Goal: Communication & Community: Ask a question

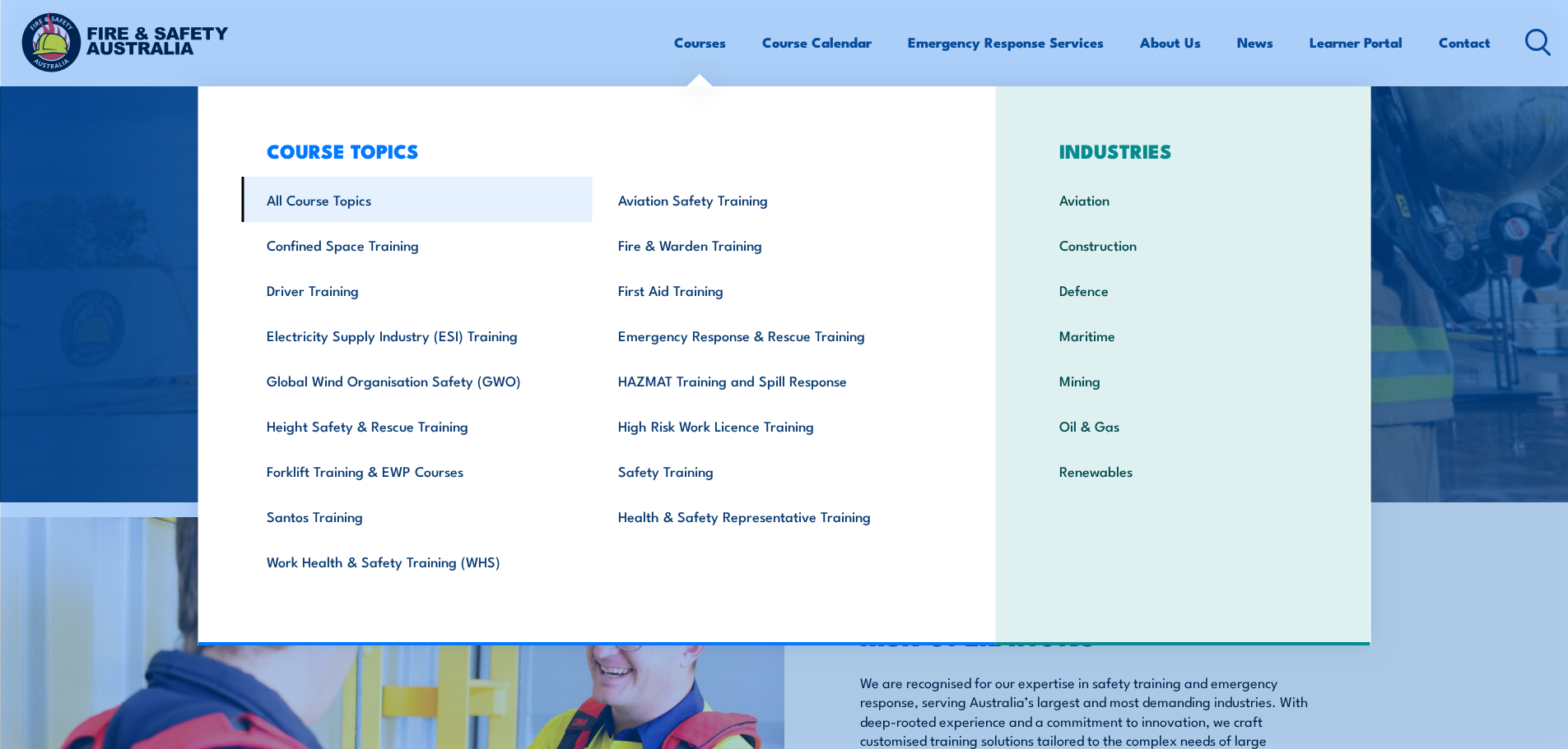
click at [299, 209] on link "All Course Topics" at bounding box center [417, 199] width 351 height 45
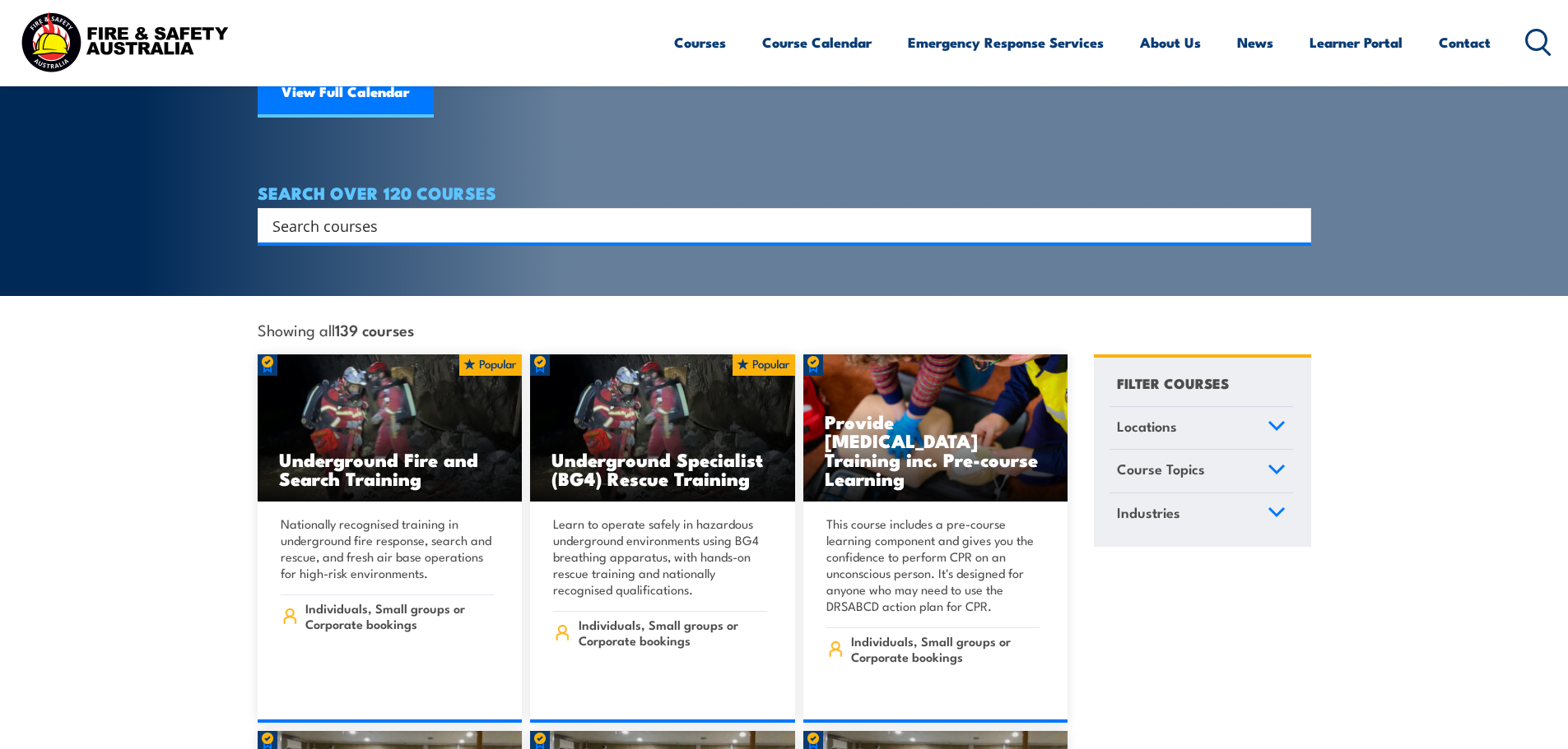
click at [374, 213] on input "Search input" at bounding box center [773, 225] width 1003 height 25
type input "fire"
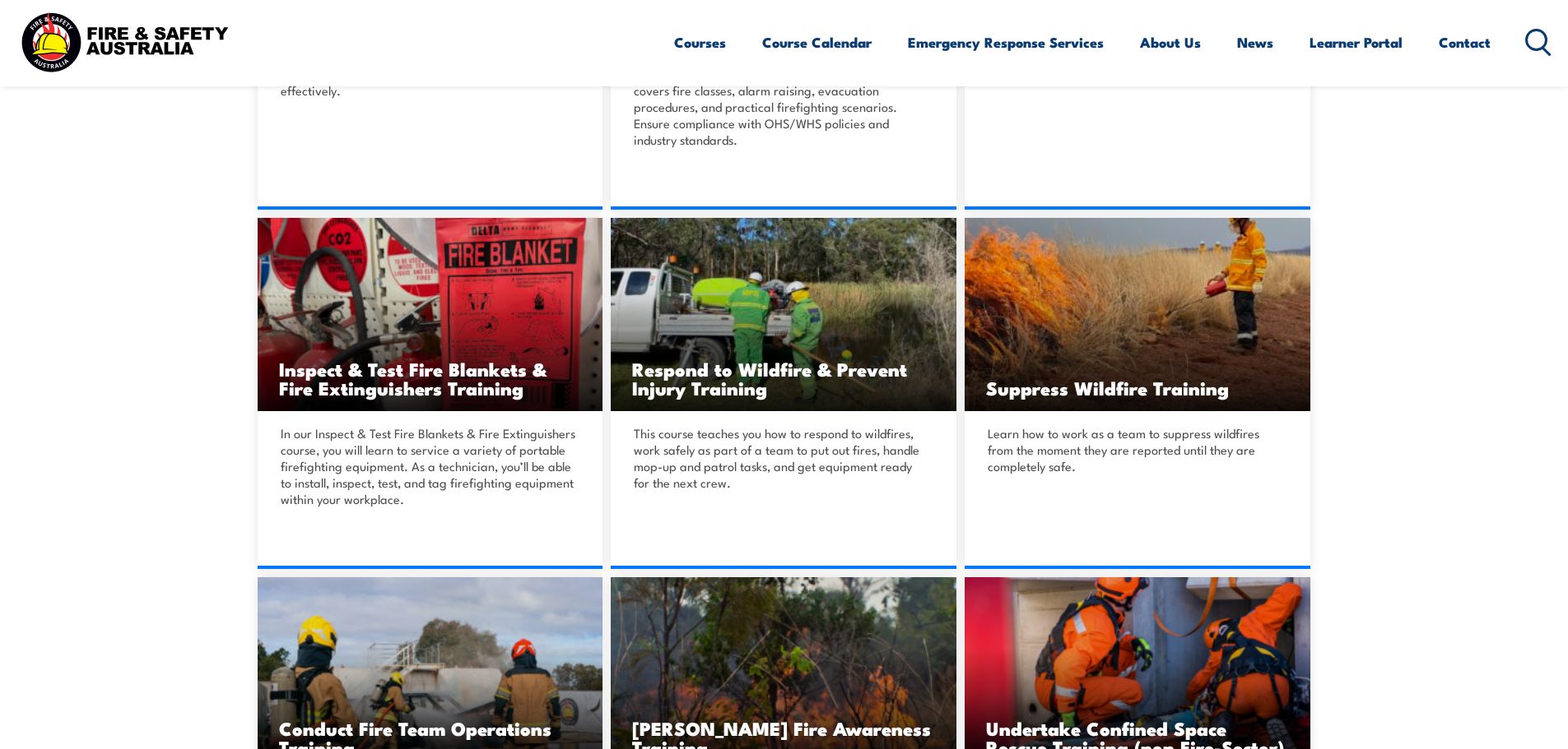
scroll to position [1398, 0]
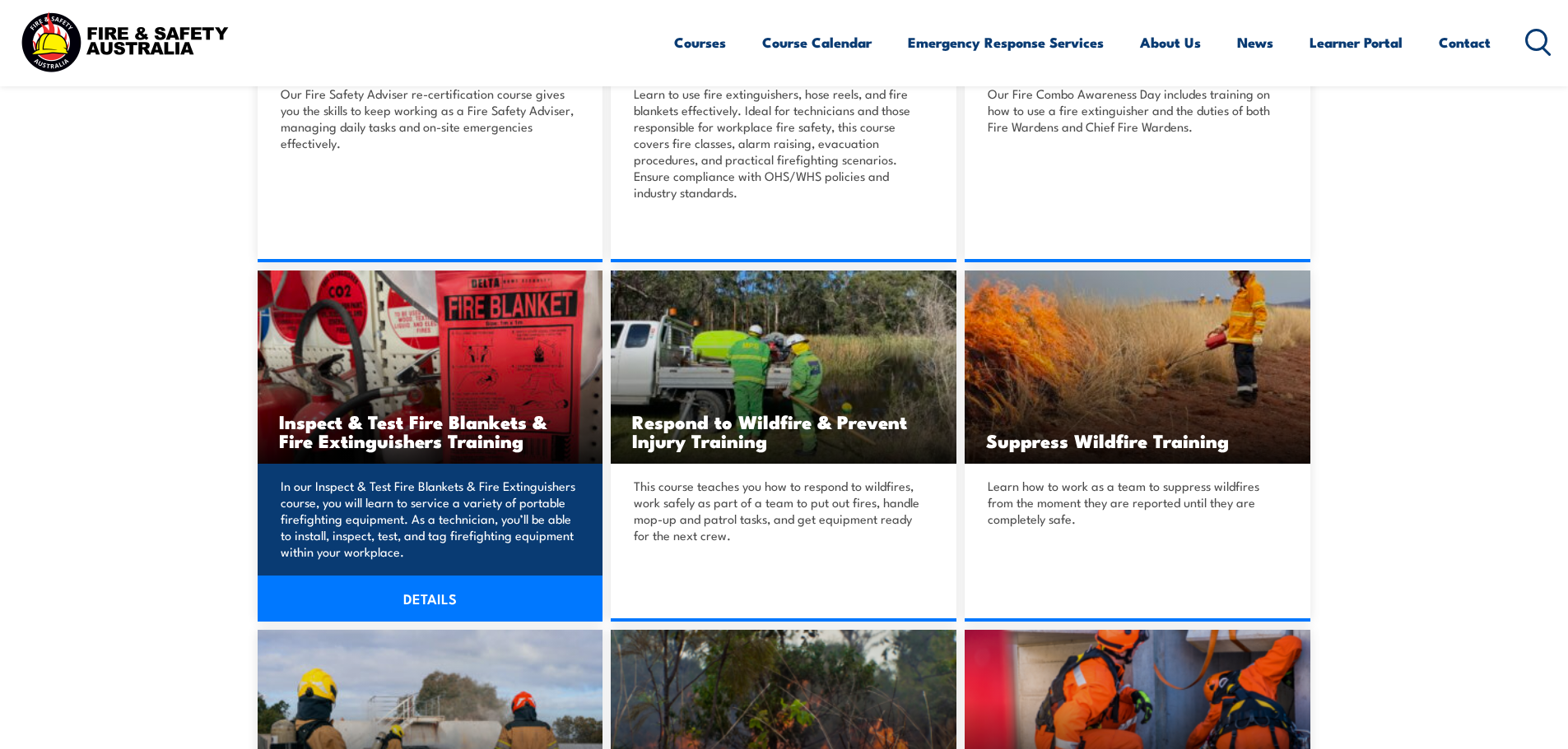
click at [487, 431] on h3 "Inspect & Test Fire Blankets & Fire Extinguishers Training" at bounding box center [430, 431] width 303 height 37
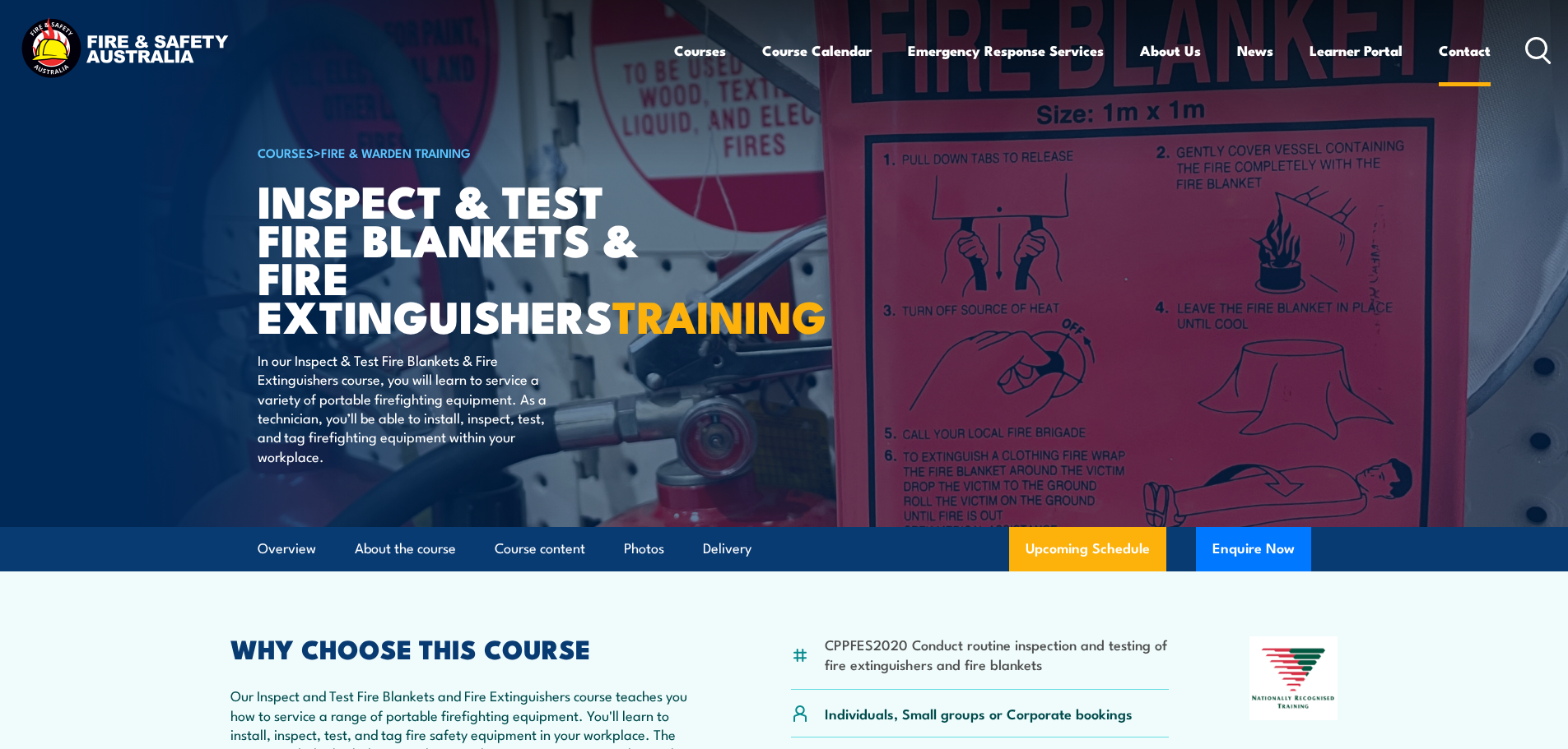
click at [1446, 48] on link "Contact" at bounding box center [1464, 50] width 52 height 43
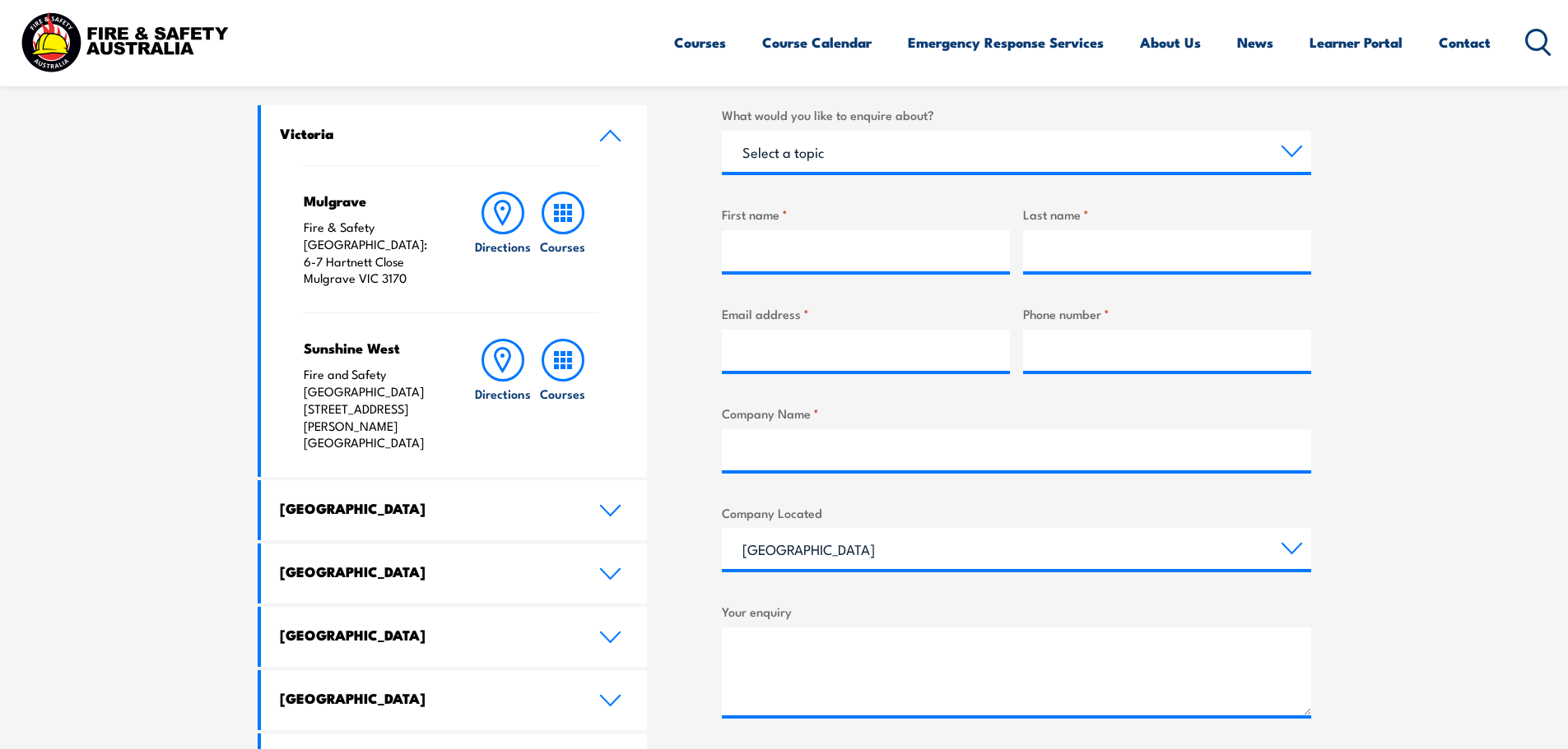
scroll to position [658, 0]
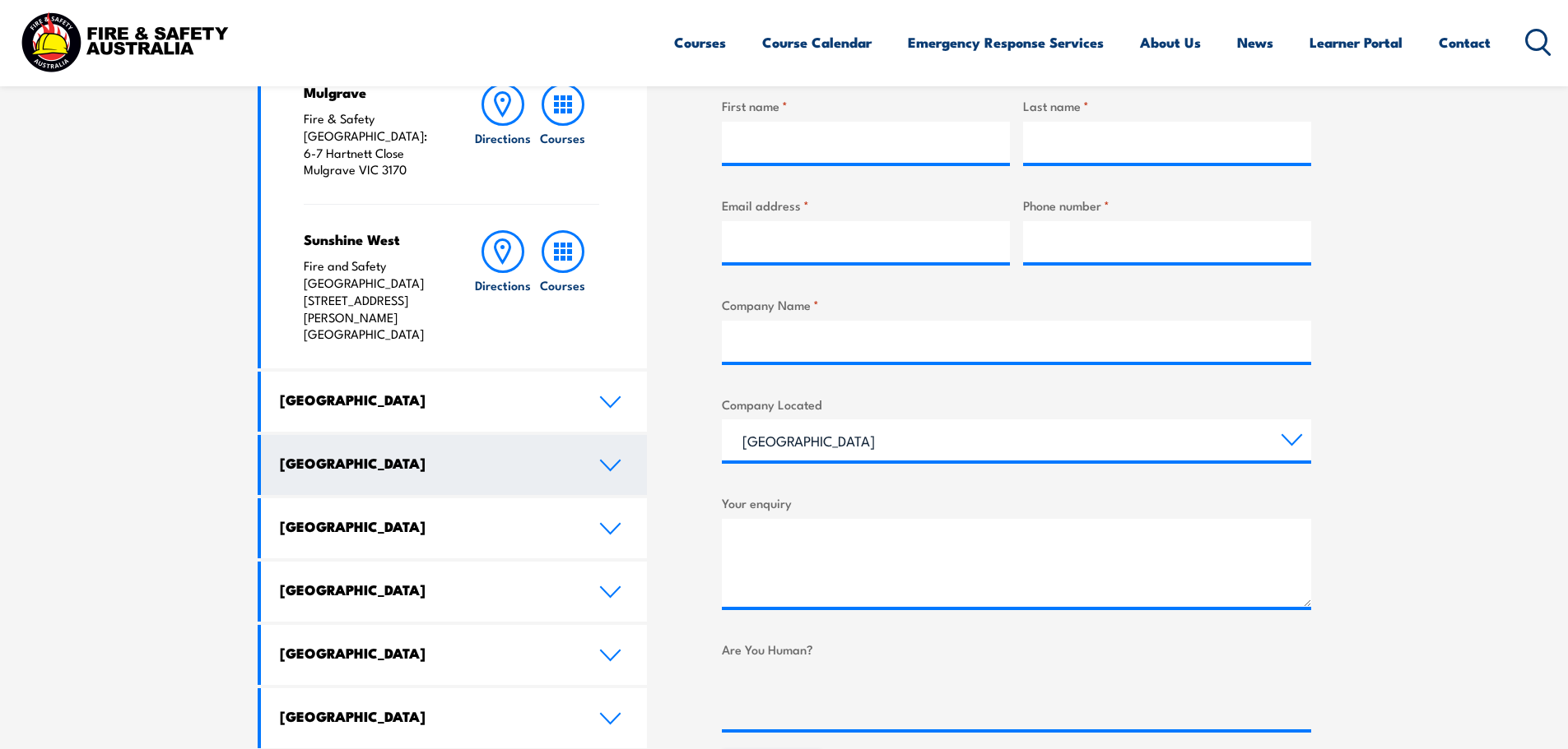
click at [602, 459] on icon at bounding box center [610, 465] width 22 height 13
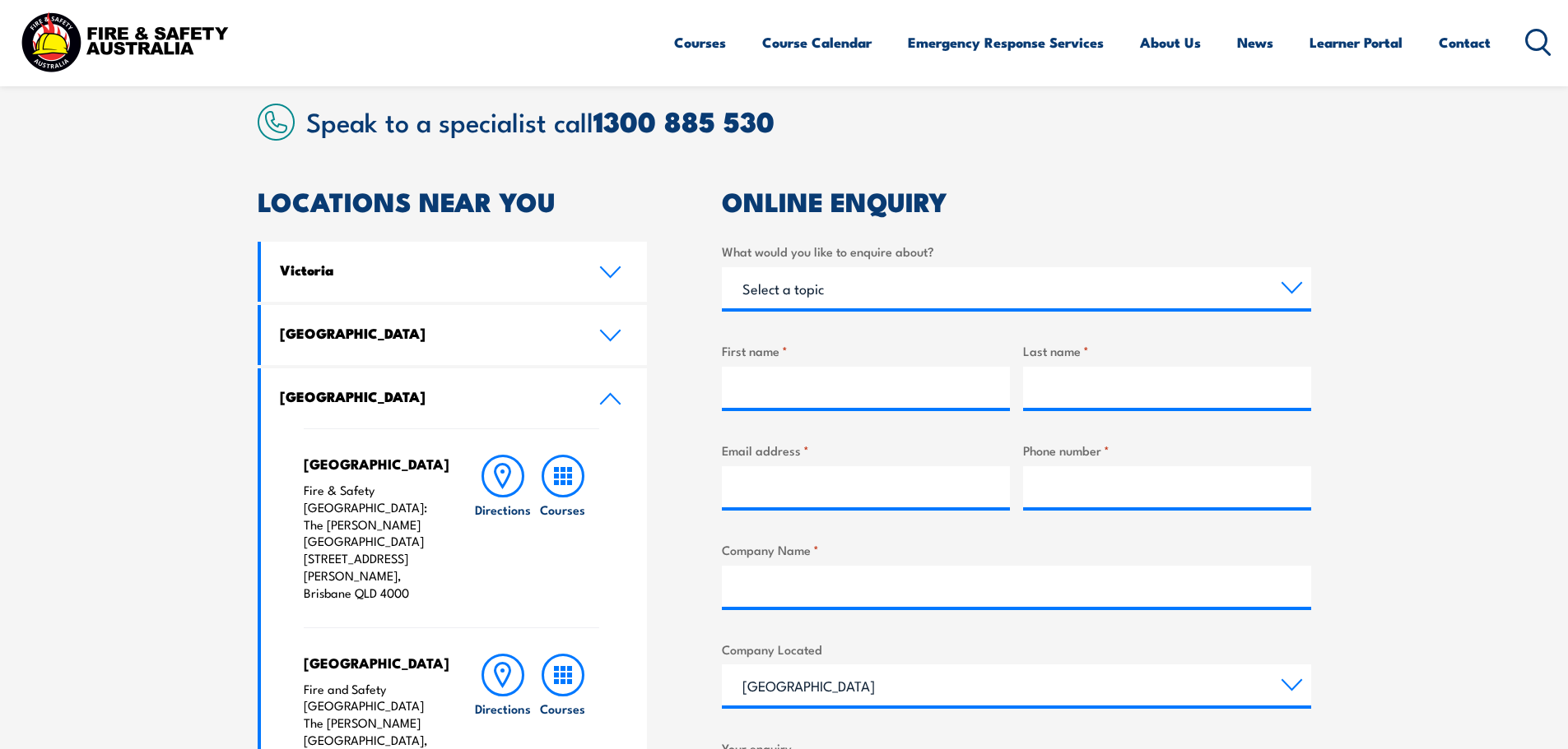
scroll to position [412, 0]
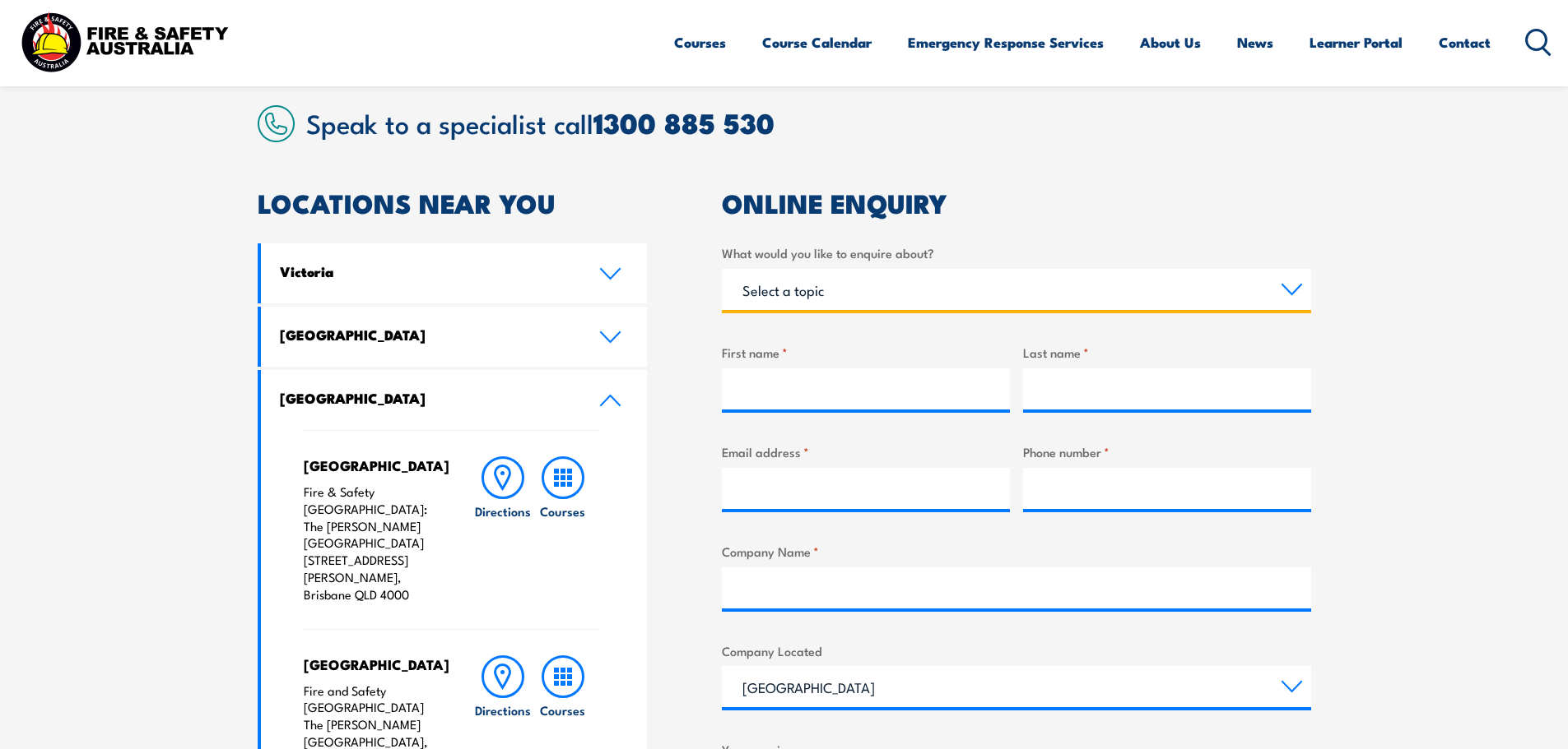
click at [761, 282] on select "Select a topic Training Emergency Response Services General Enquiry" at bounding box center [1015, 290] width 589 height 41
select select "Training"
click at [721, 269] on select "Select a topic Training Emergency Response Services General Enquiry" at bounding box center [1015, 290] width 589 height 41
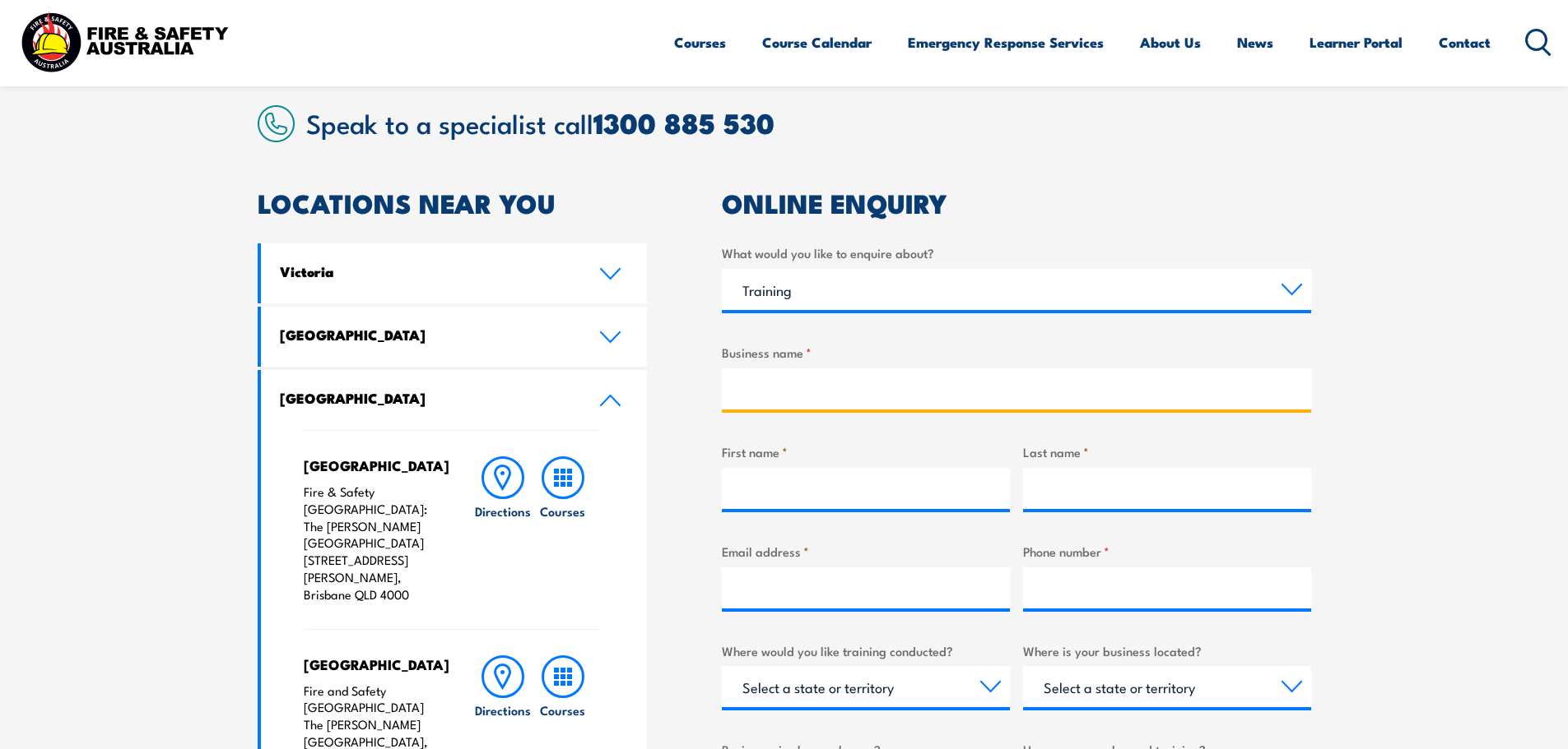
click at [770, 383] on input "Business name *" at bounding box center [1015, 389] width 589 height 41
type input "Terrex Seismic"
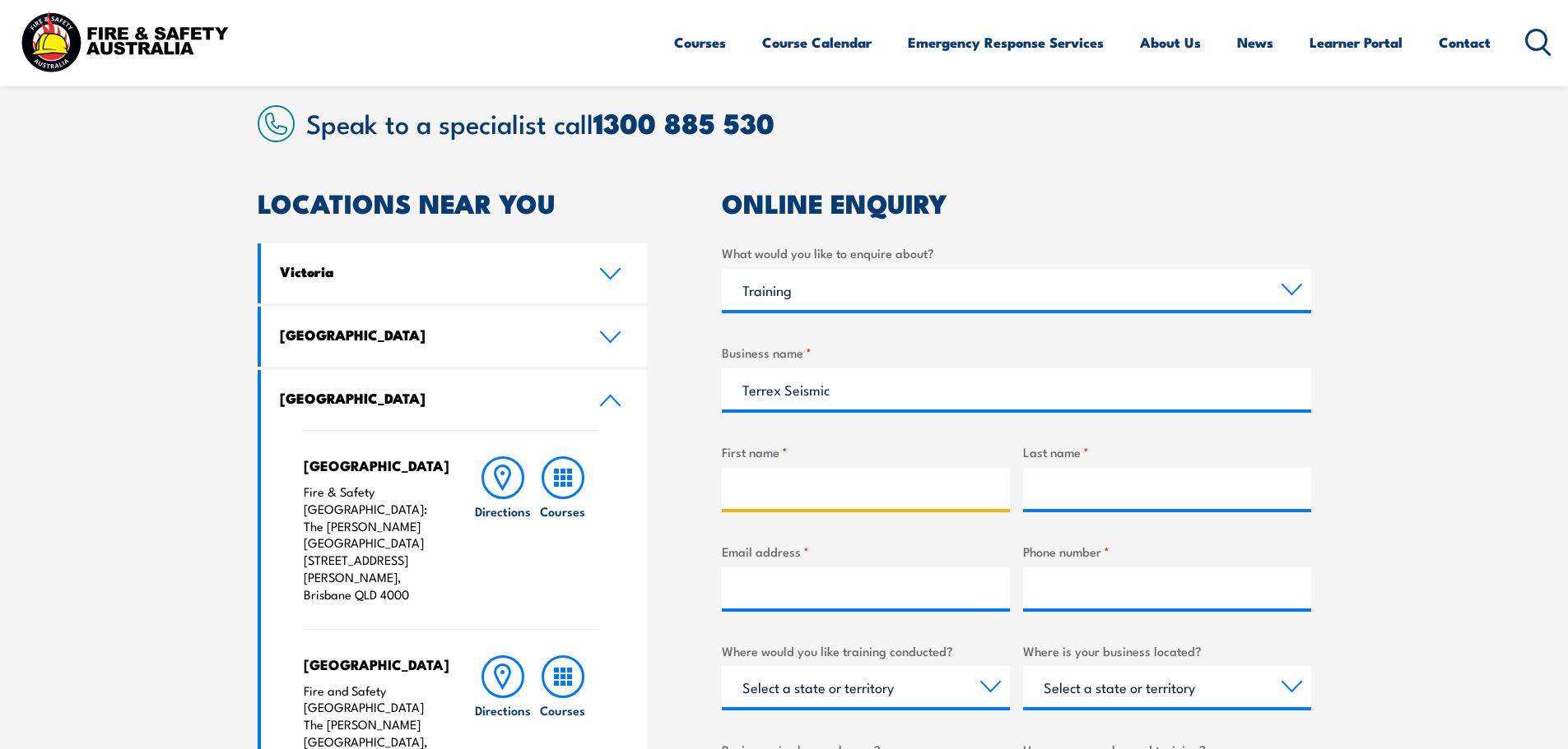
click at [770, 491] on input "First name *" at bounding box center [865, 488] width 288 height 41
type input "[PERSON_NAME]"
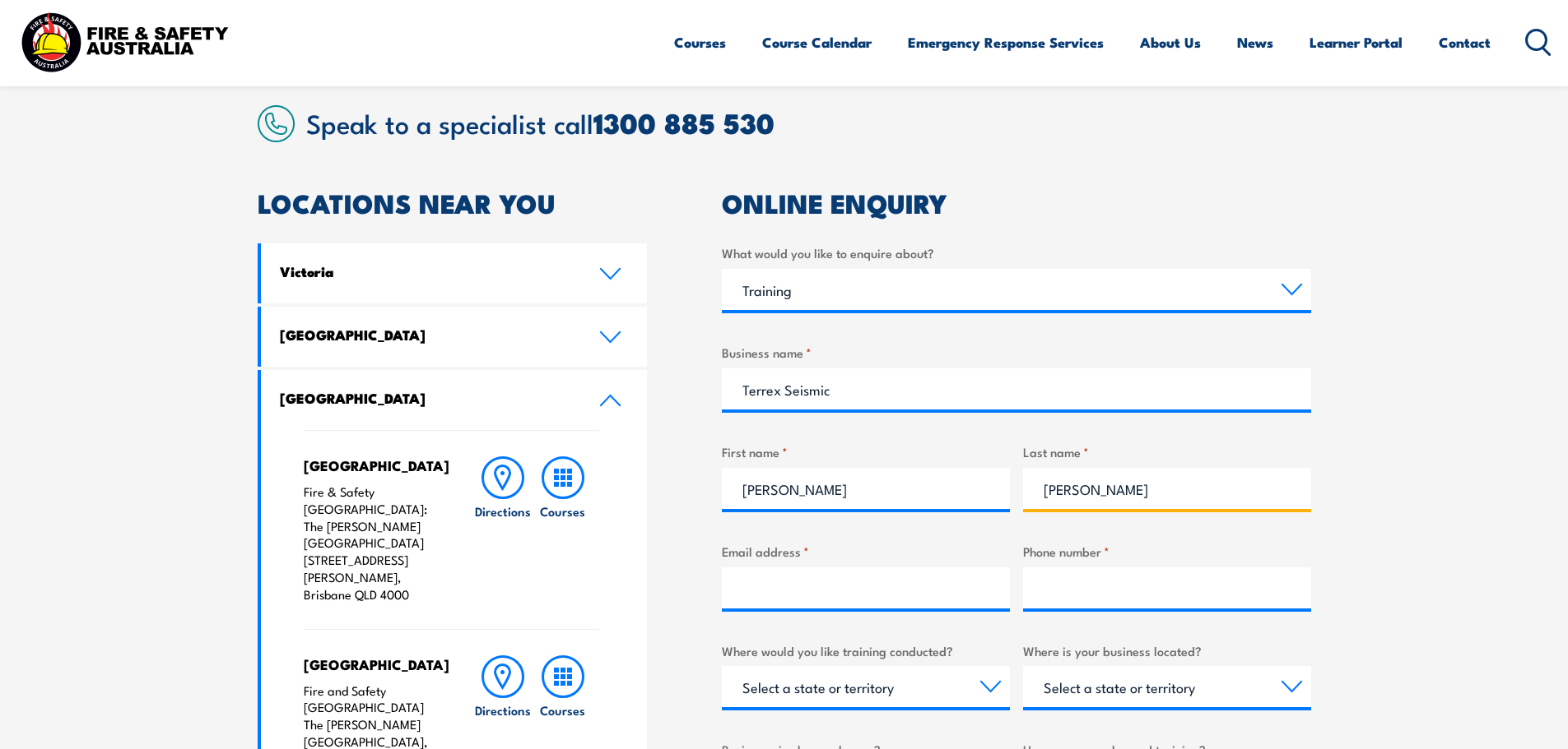
type input "[PERSON_NAME]"
click at [778, 585] on input "Email address *" at bounding box center [865, 588] width 288 height 41
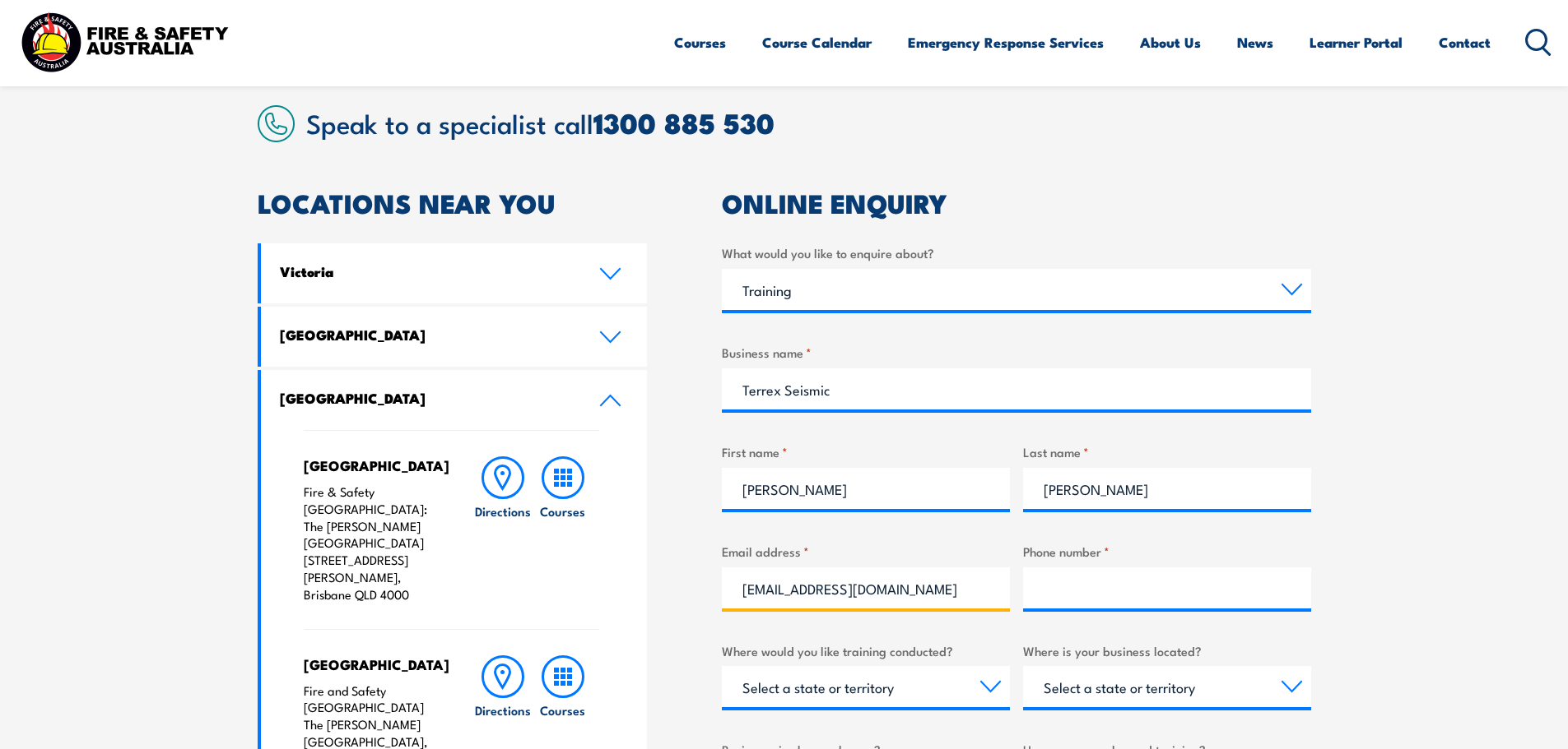
type input "[EMAIL_ADDRESS][DOMAIN_NAME]"
type input "0406297926"
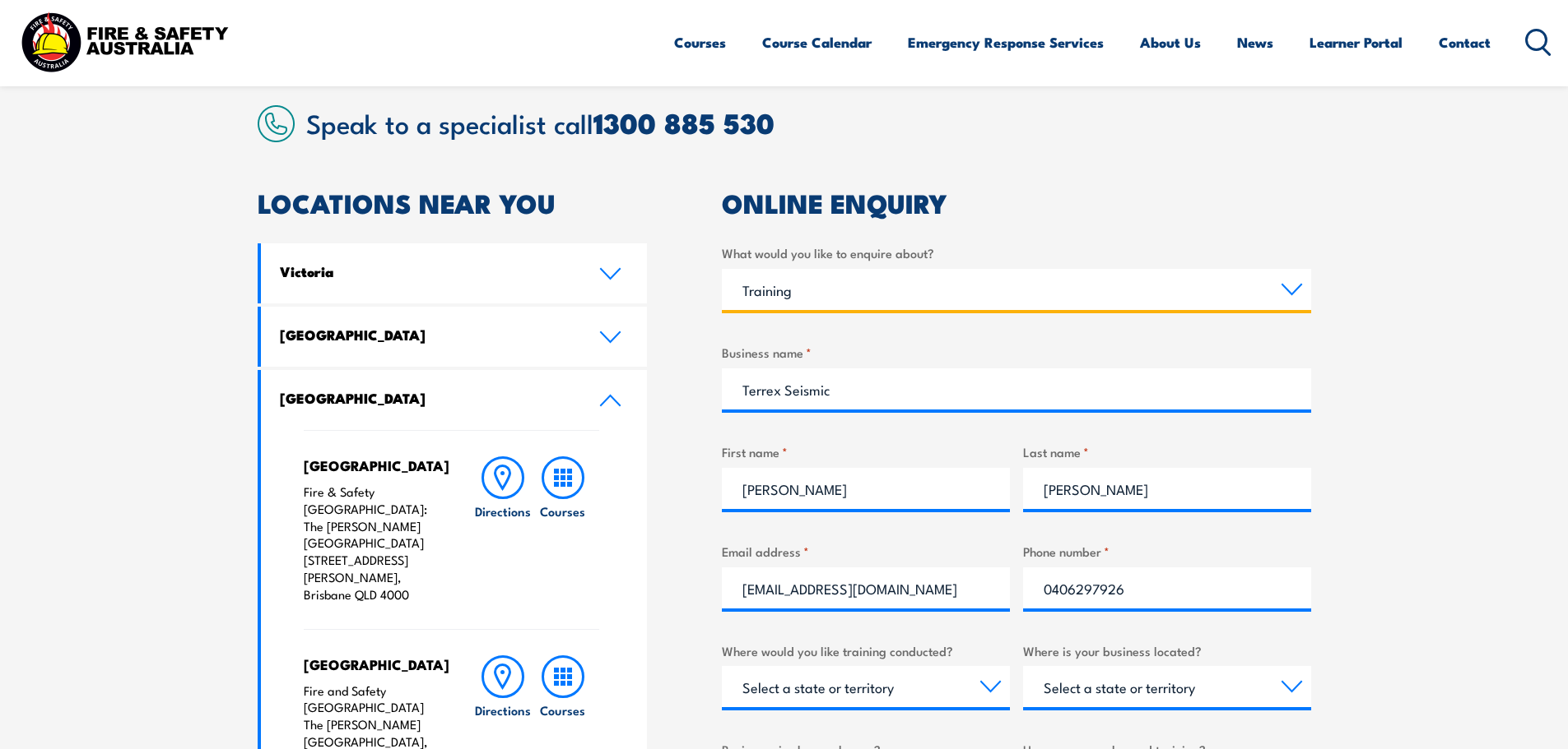
click at [796, 294] on select "Select a topic Training Emergency Response Services General Enquiry" at bounding box center [1015, 290] width 589 height 41
select select "General Enquiry"
click at [721, 269] on select "Select a topic Training Emergency Response Services General Enquiry" at bounding box center [1015, 290] width 589 height 41
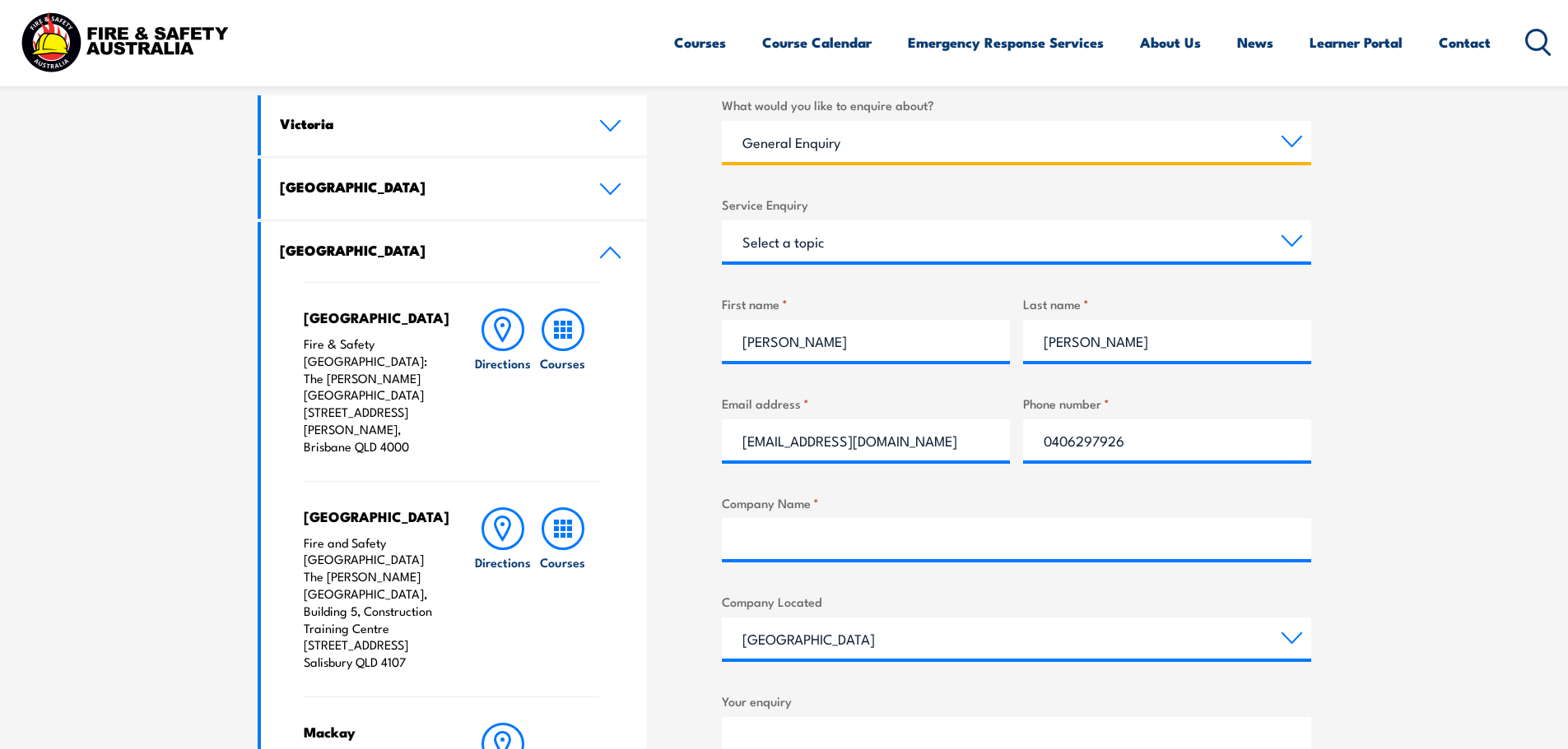
scroll to position [576, 0]
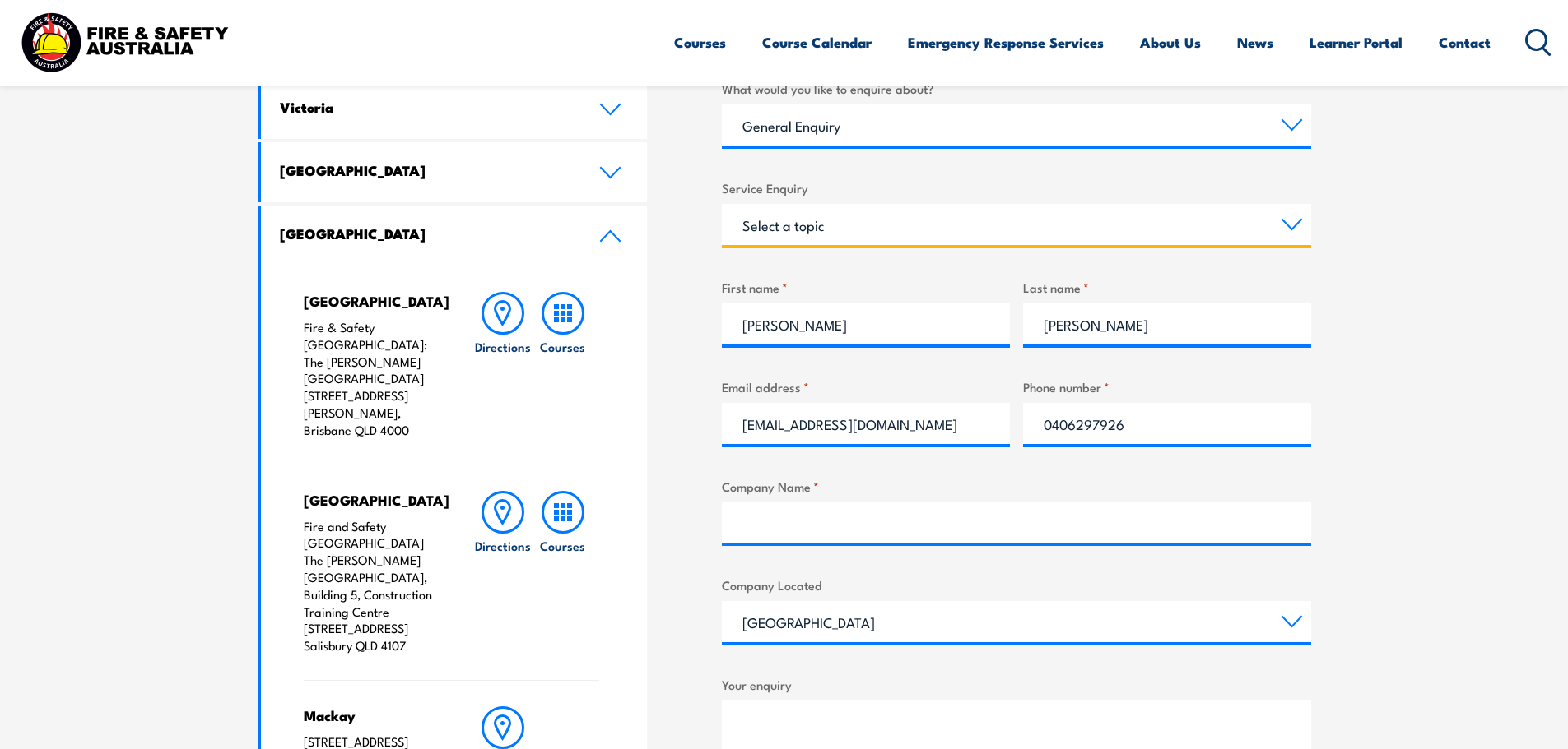
click at [807, 222] on select "Select a topic Assistance in completing an online enrolment booking Request a c…" at bounding box center [1015, 224] width 589 height 41
select select "Other"
click at [721, 204] on select "Select a topic Assistance in completing an online enrolment booking Request a c…" at bounding box center [1015, 224] width 589 height 41
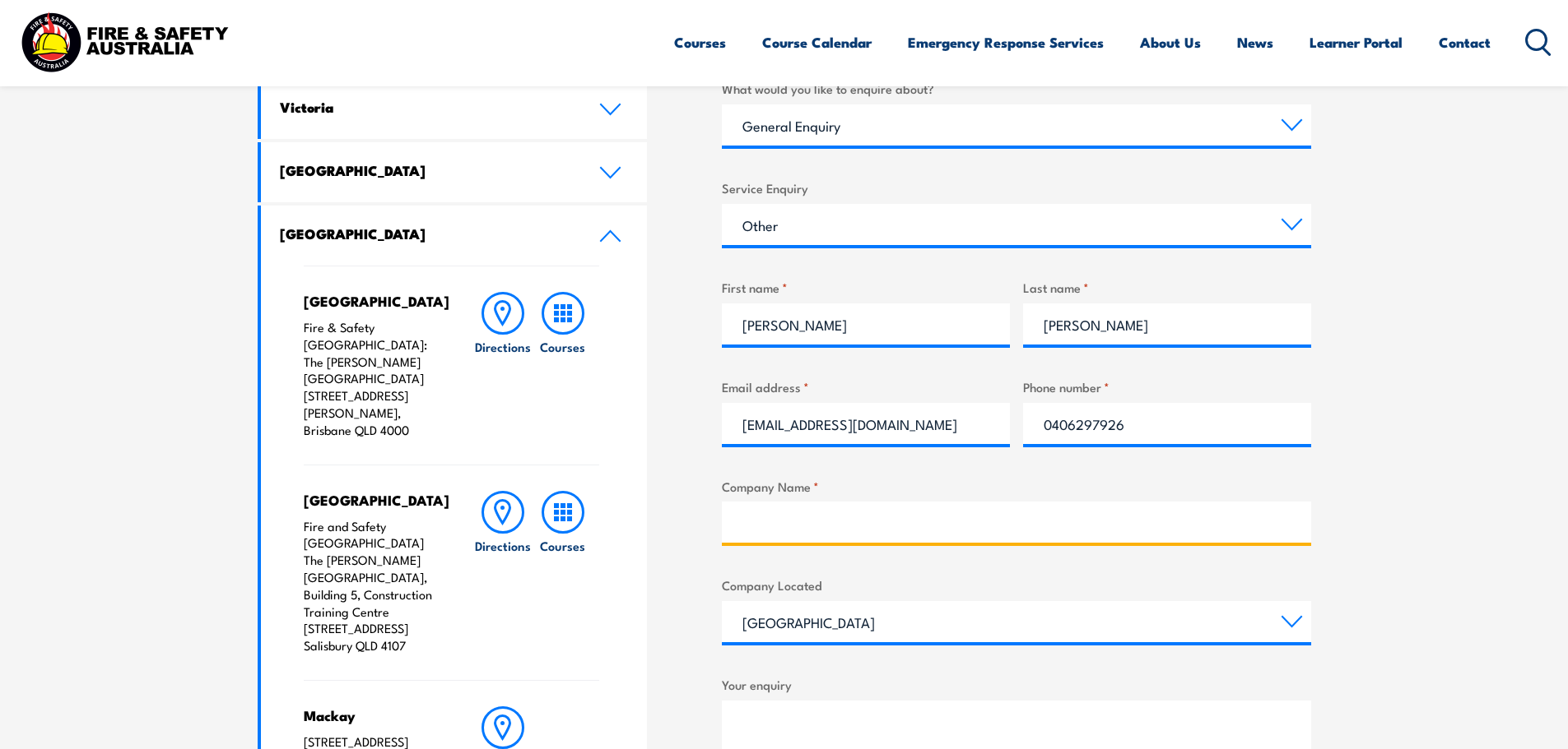
click at [769, 515] on input "Company Name *" at bounding box center [1015, 522] width 589 height 41
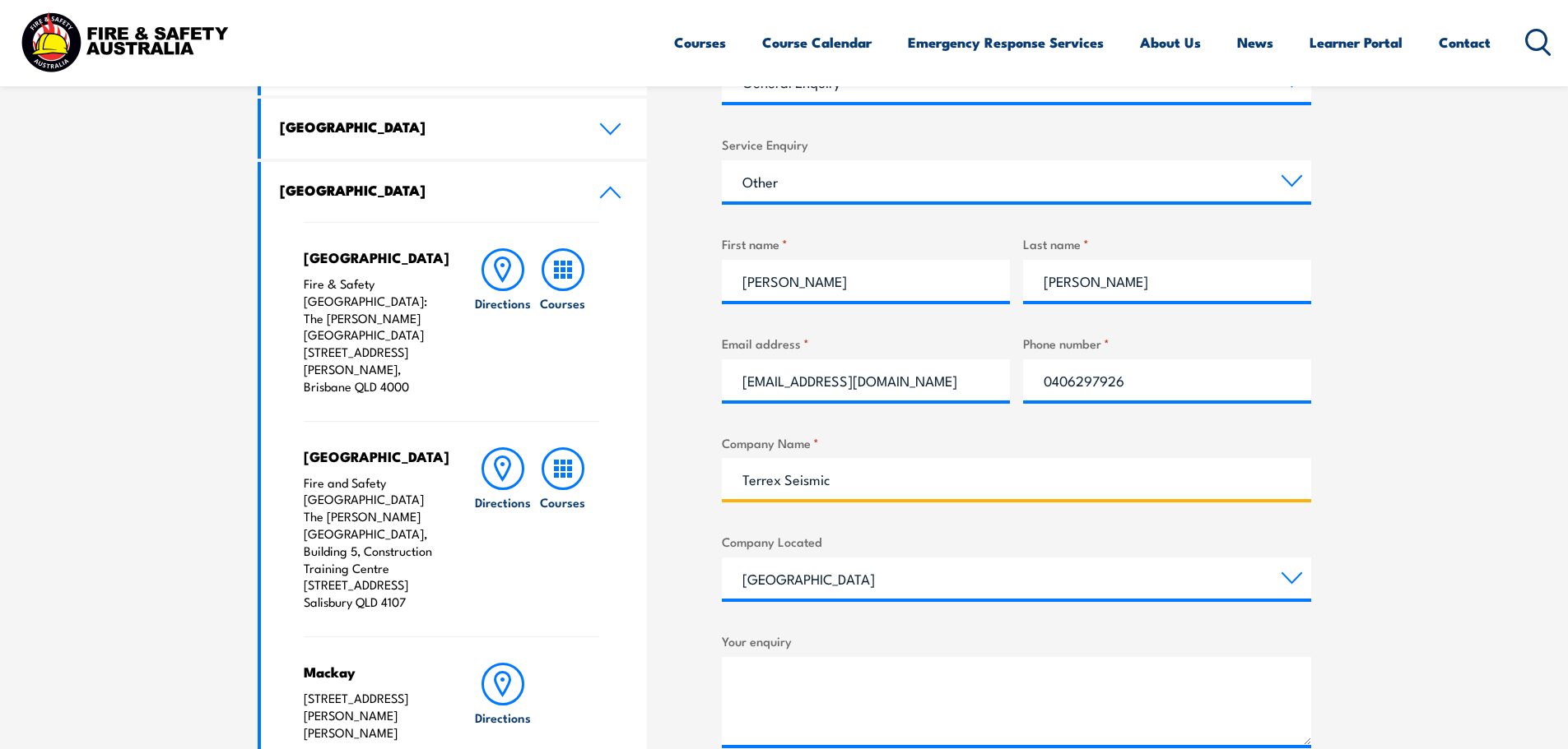
scroll to position [822, 0]
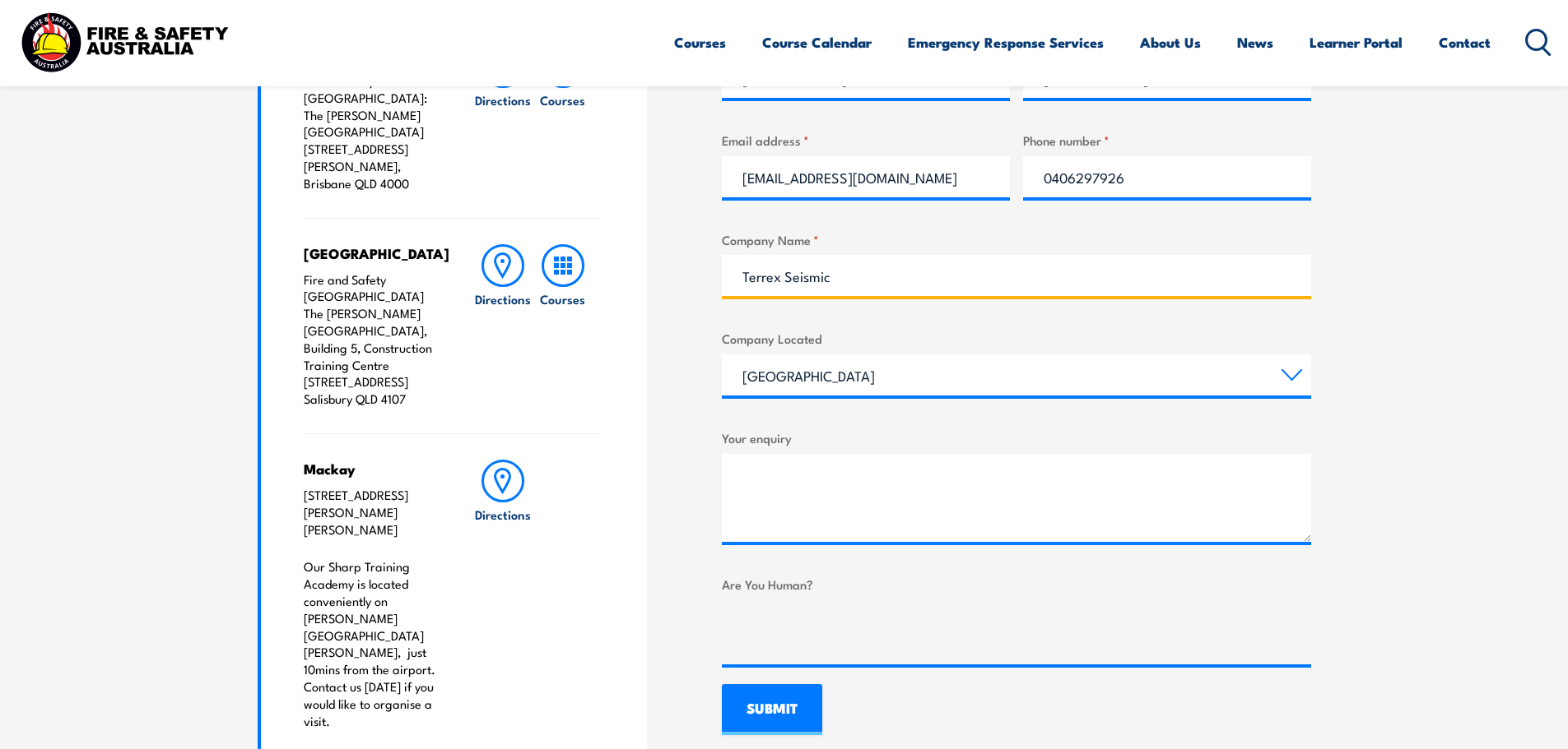
type input "Terrex Seismic"
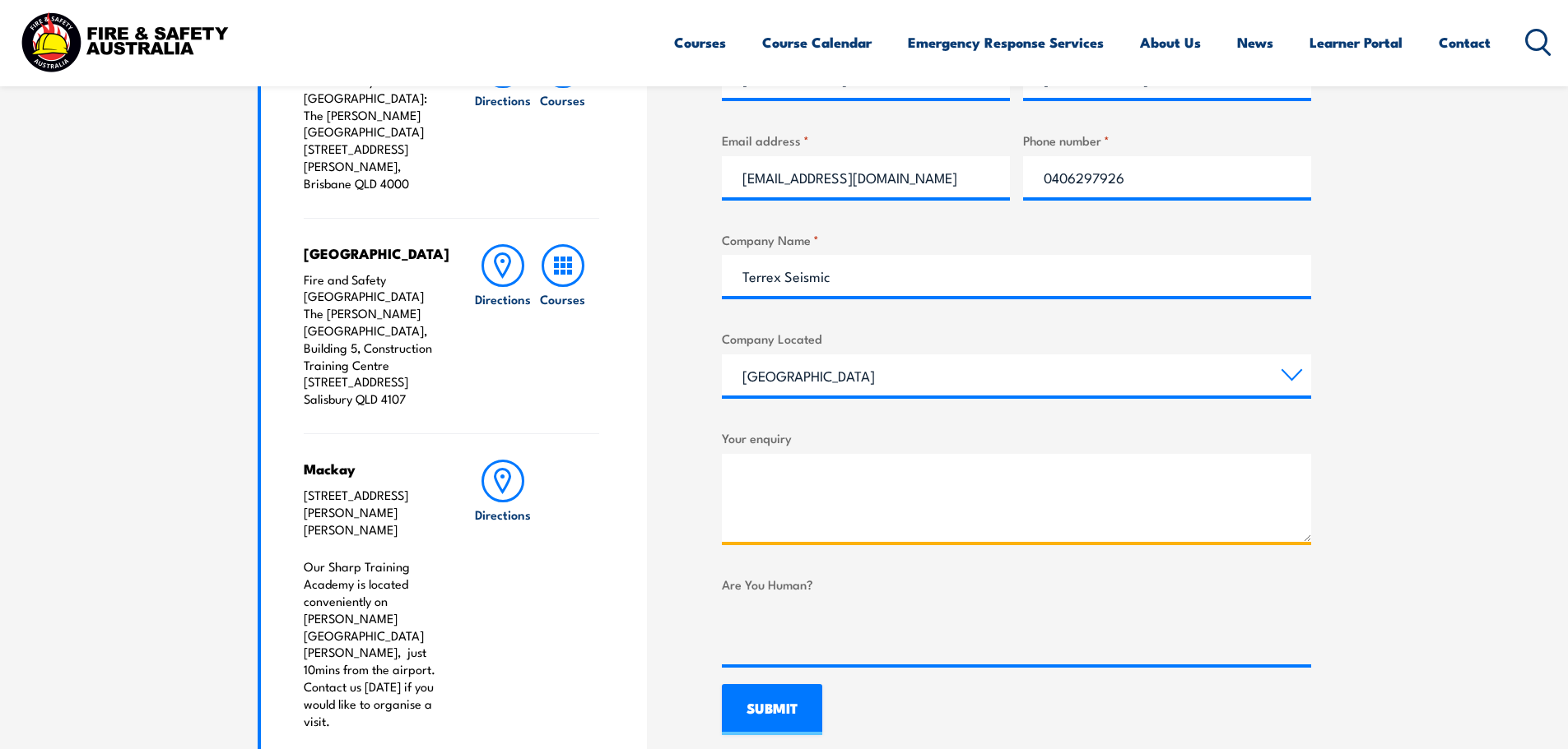
click at [767, 474] on textarea "Your enquiry" at bounding box center [1015, 498] width 589 height 88
paste textarea "CPPFES2020 Conduct routine inspection and testing of fire extinguishers and fir…"
type textarea "Hello, Can you please let me know what the recommended renewal period is for an…"
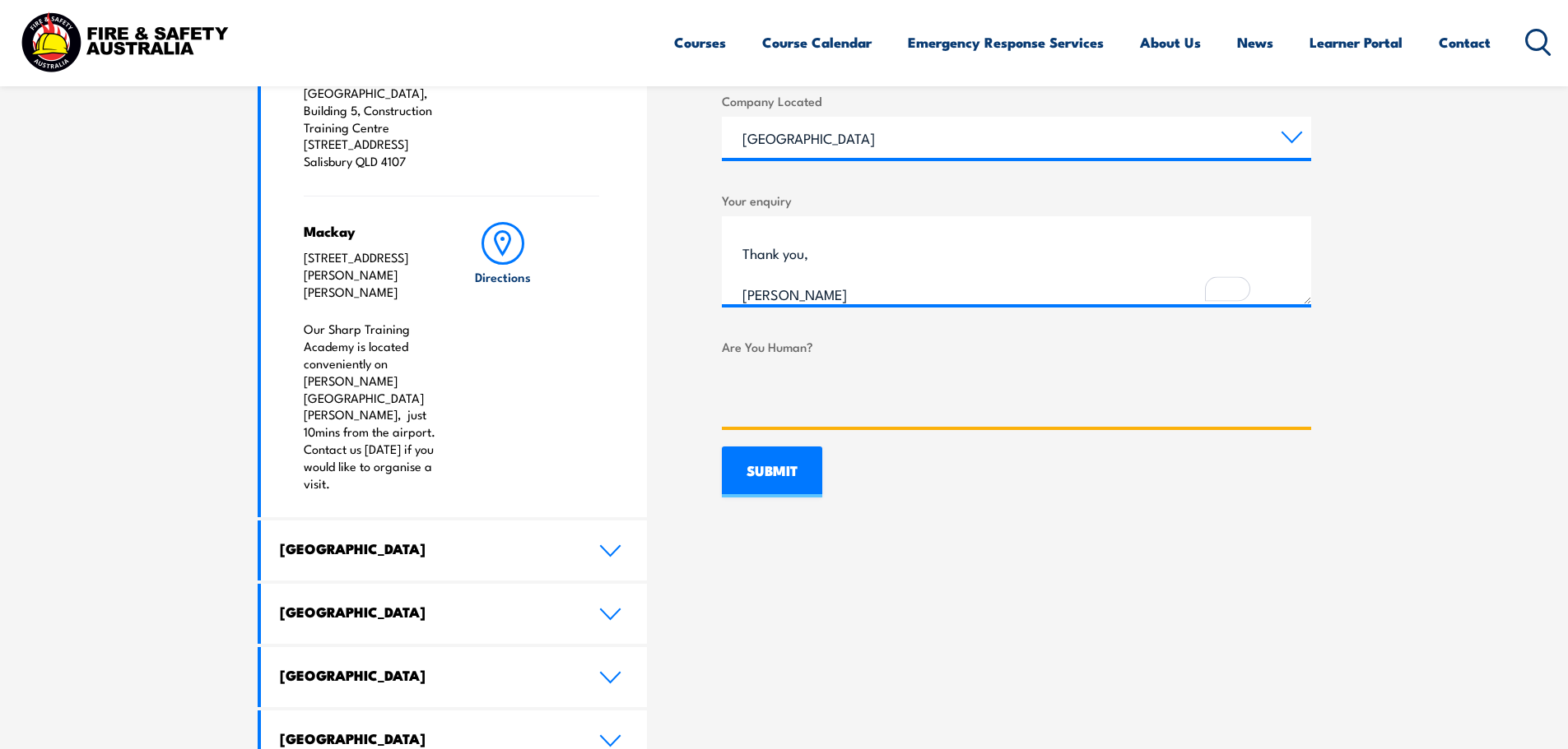
scroll to position [1069, 0]
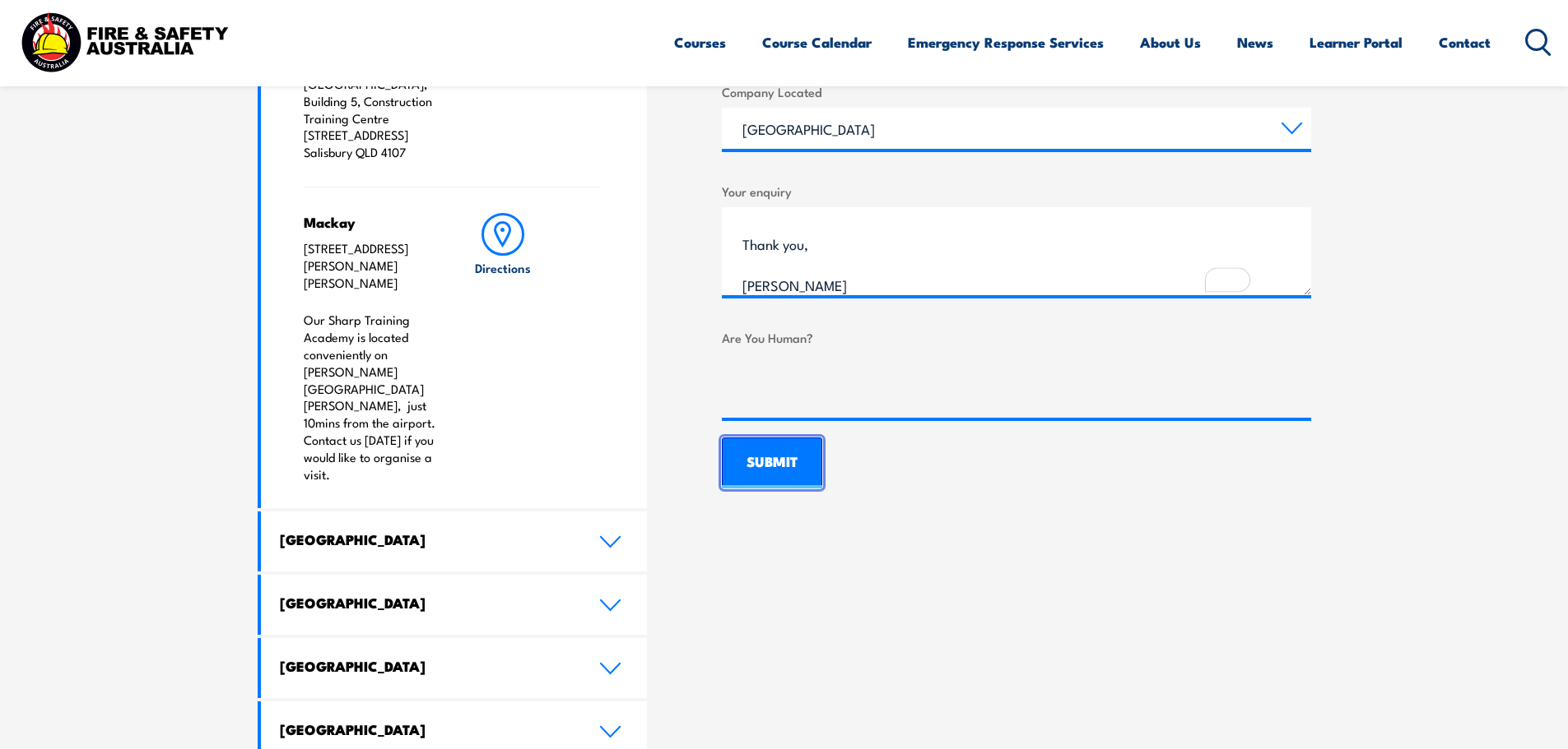
click at [784, 467] on input "SUBMIT" at bounding box center [772, 463] width 101 height 51
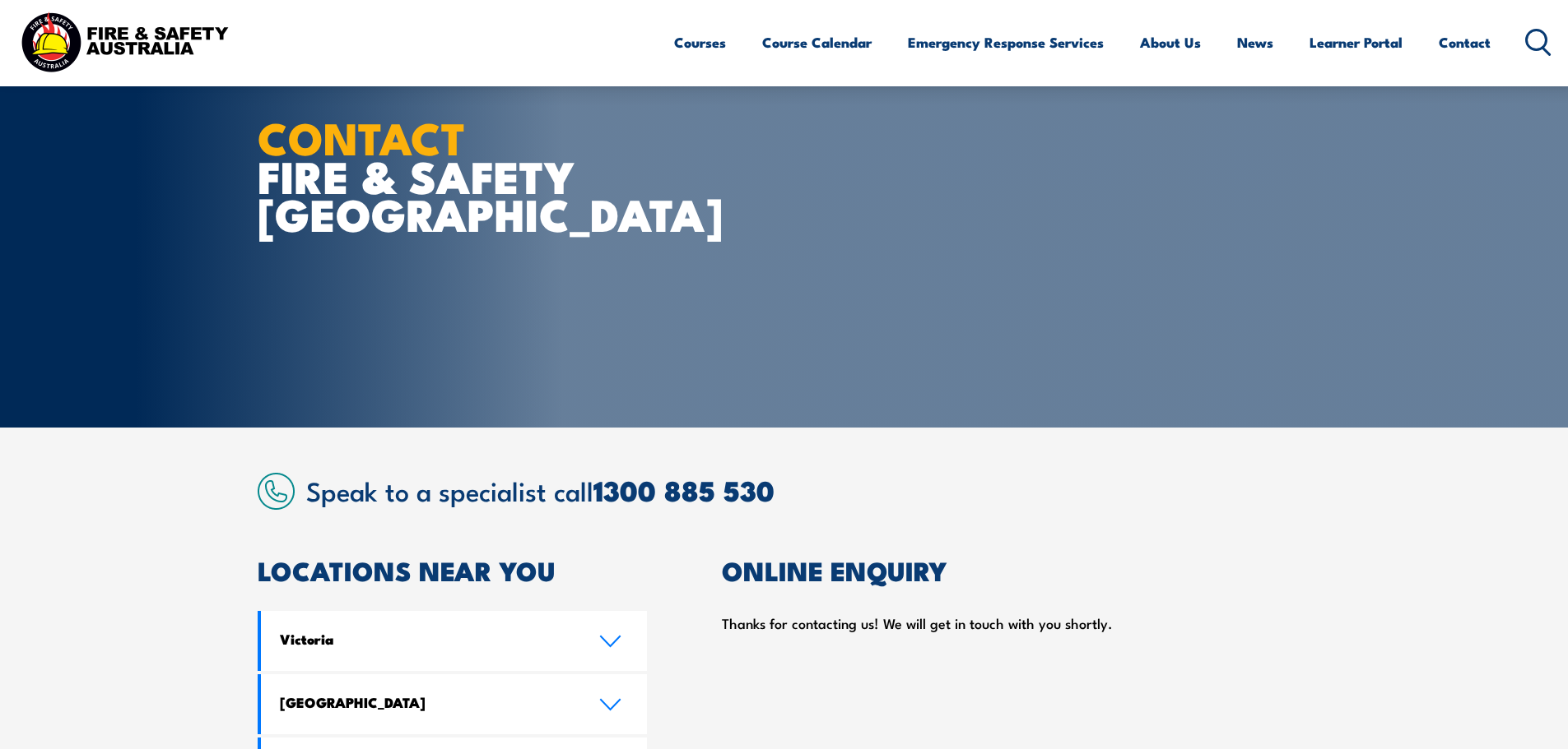
scroll to position [0, 0]
